Goal: Task Accomplishment & Management: Manage account settings

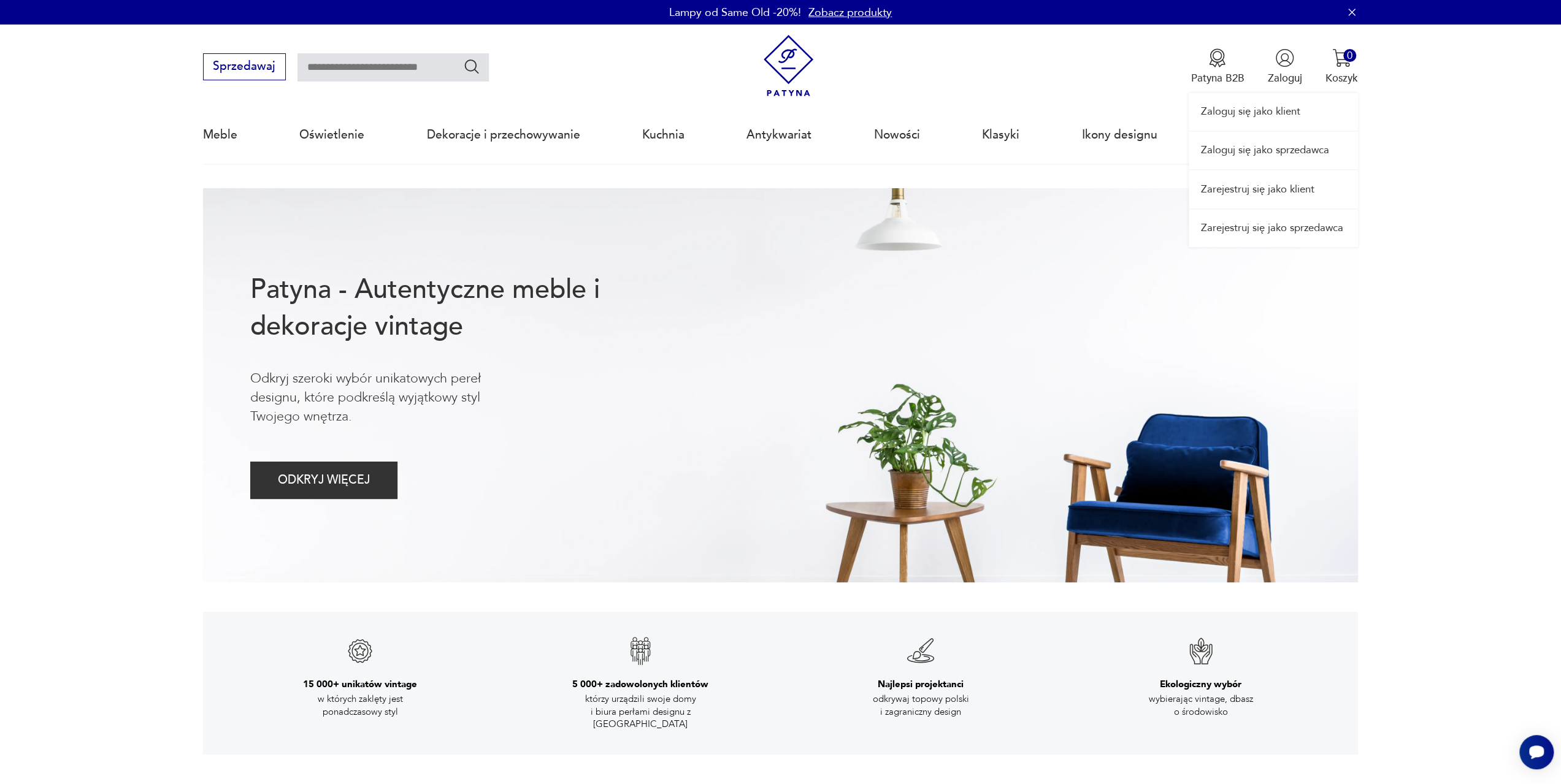
click at [1289, 149] on link "Zaloguj się jako sprzedawca" at bounding box center [1273, 150] width 169 height 38
click at [86, 107] on nav "Sprzedawaj Patyna B2B Zaloguj 0 Koszyk Twój koszyk ( 0 ) Brak produktów w koszy…" at bounding box center [780, 94] width 1561 height 140
